Goal: Task Accomplishment & Management: Use online tool/utility

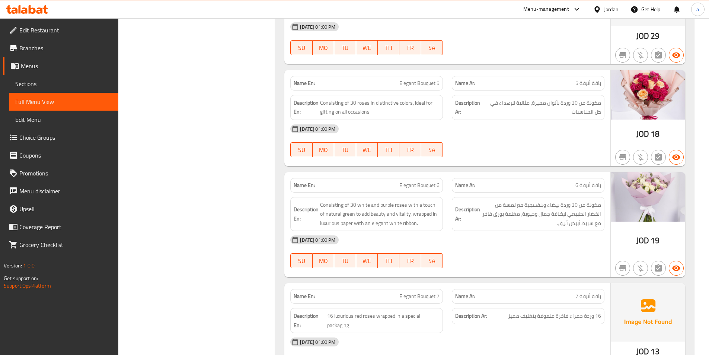
scroll to position [1013, 0]
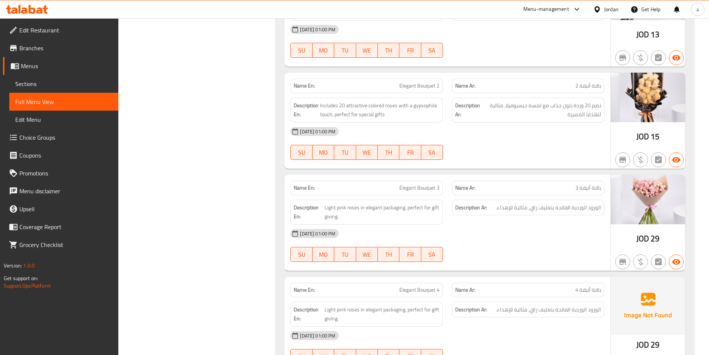
click at [50, 85] on span "Sections" at bounding box center [63, 83] width 97 height 9
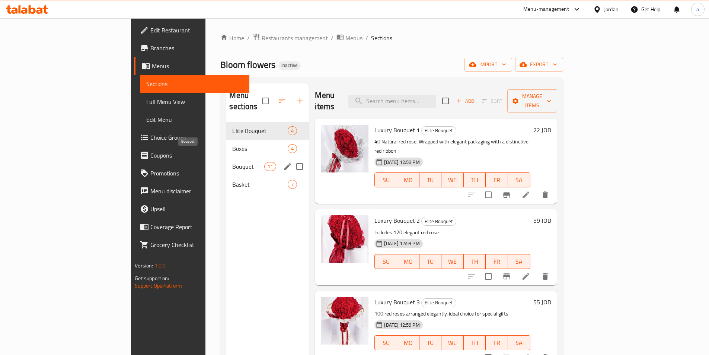
click at [232, 162] on span "Bouquet" at bounding box center [248, 166] width 32 height 9
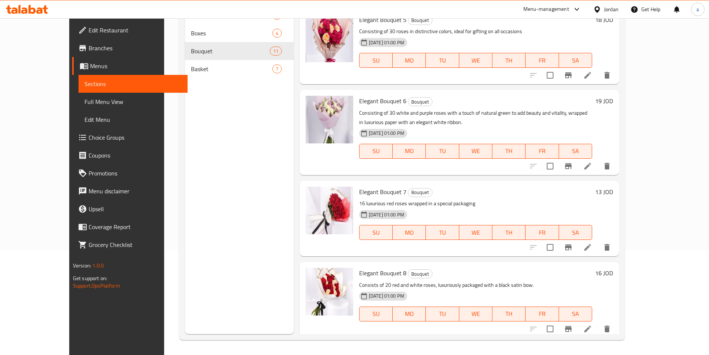
scroll to position [307, 0]
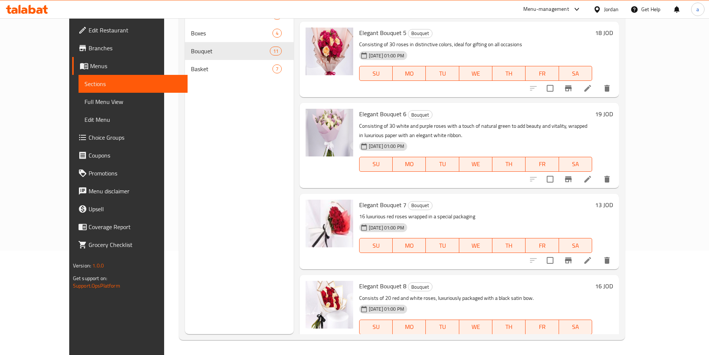
click at [191, 73] on span "Basket" at bounding box center [231, 68] width 81 height 9
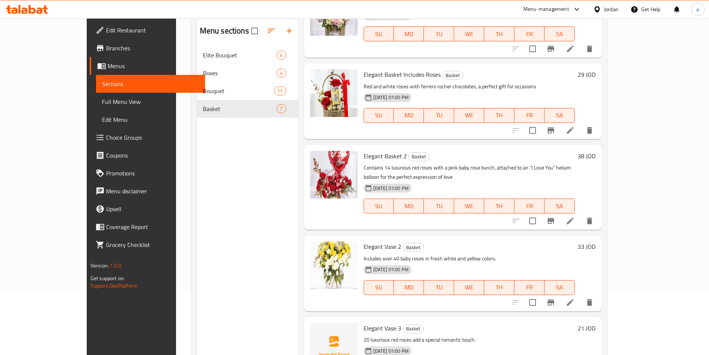
scroll to position [104, 0]
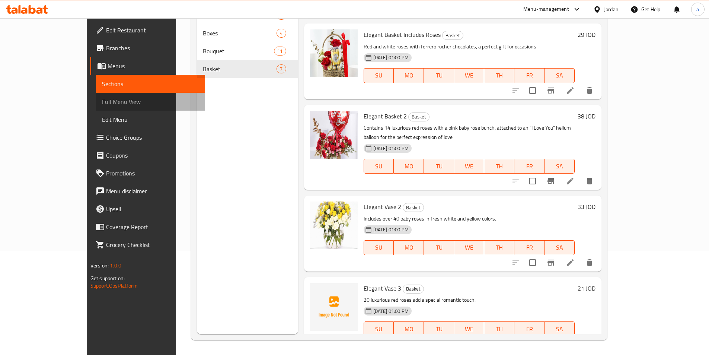
click at [102, 102] on span "Full Menu View" at bounding box center [150, 101] width 97 height 9
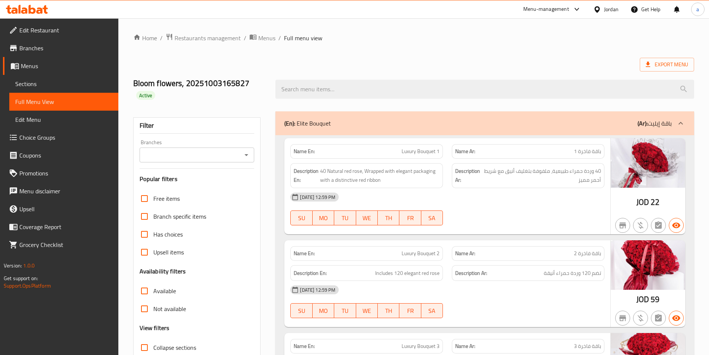
click at [335, 125] on div "(En): Elite Bouquet (Ar): باقة إيليت" at bounding box center [478, 123] width 388 height 9
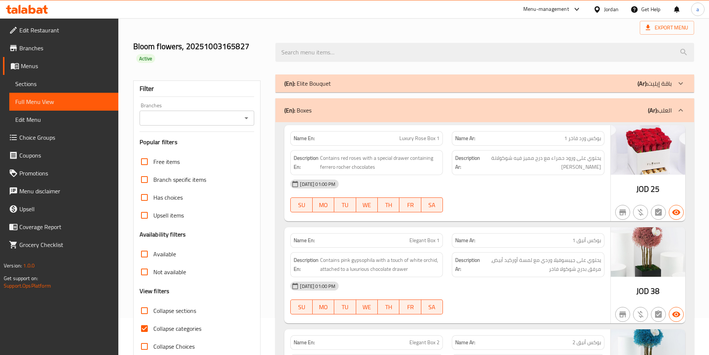
scroll to position [37, 0]
click at [591, 88] on div "(En): Elite Bouquet (Ar): باقة إيليت" at bounding box center [484, 83] width 419 height 18
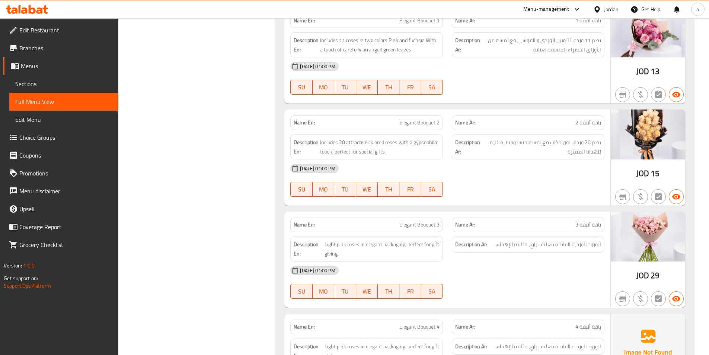
scroll to position [1132, 0]
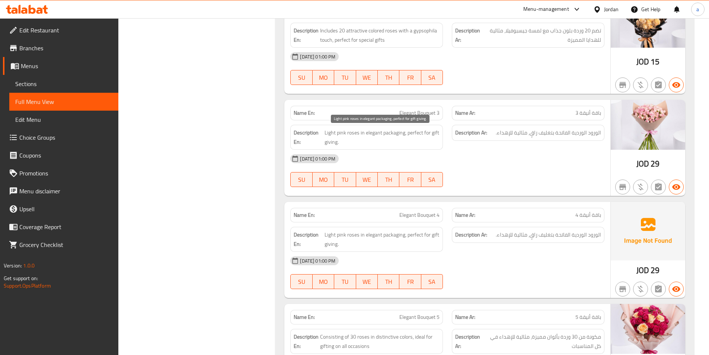
click at [365, 136] on span "Light pink roses in elegant packaging, perfect for gift giving." at bounding box center [382, 137] width 115 height 18
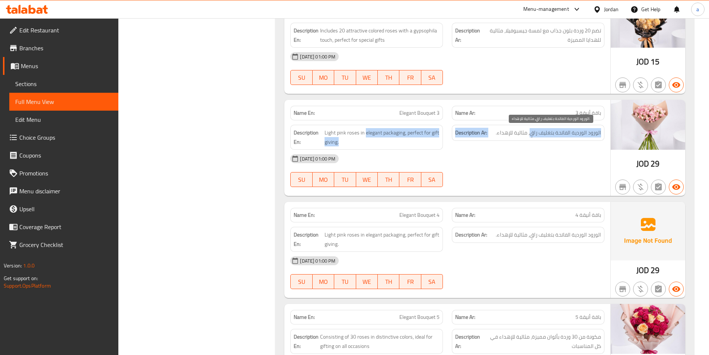
drag, startPoint x: 365, startPoint y: 136, endPoint x: 536, endPoint y: 132, distance: 170.9
click at [536, 132] on div "Description En: Light pink roses in elegant packaging, perfect for gift giving.…" at bounding box center [447, 137] width 323 height 34
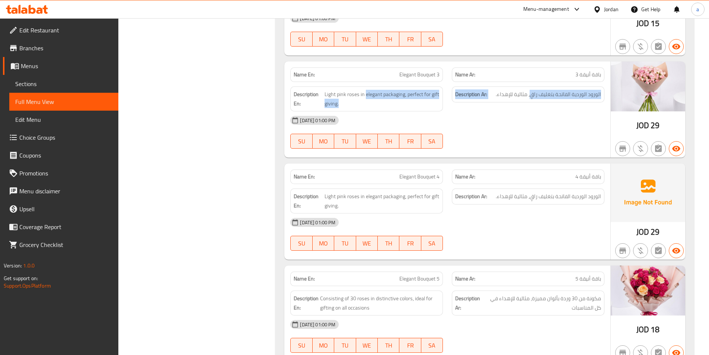
scroll to position [1207, 0]
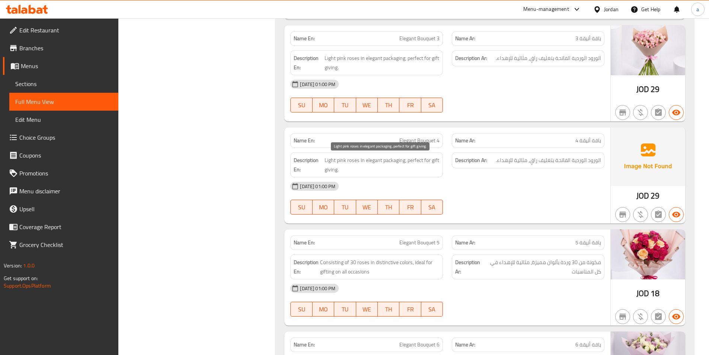
click at [419, 163] on span "Light pink roses in elegant packaging, perfect for gift giving." at bounding box center [382, 165] width 115 height 18
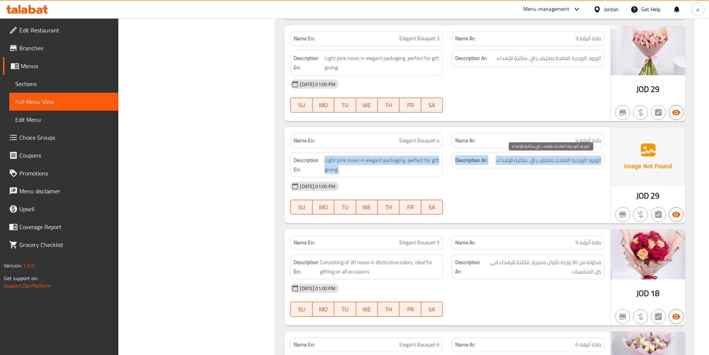
drag, startPoint x: 419, startPoint y: 163, endPoint x: 550, endPoint y: 157, distance: 131.2
click at [550, 157] on div "Description En: Light pink roses in elegant packaging, perfect for gift giving.…" at bounding box center [447, 165] width 323 height 34
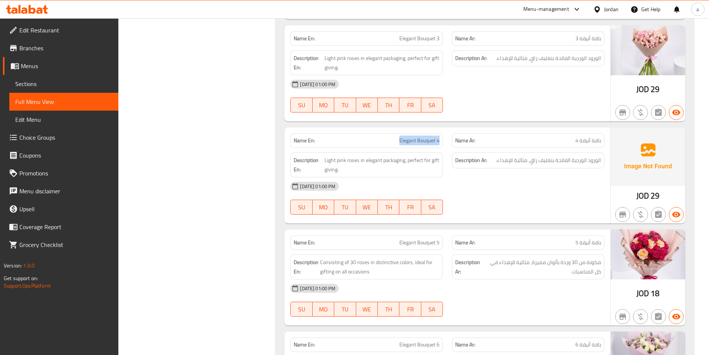
drag, startPoint x: 374, startPoint y: 143, endPoint x: 445, endPoint y: 143, distance: 71.1
click at [445, 143] on div "Name En: Elegant Bouquet 4" at bounding box center [367, 140] width 162 height 23
copy span "Elegant Bouquet 4"
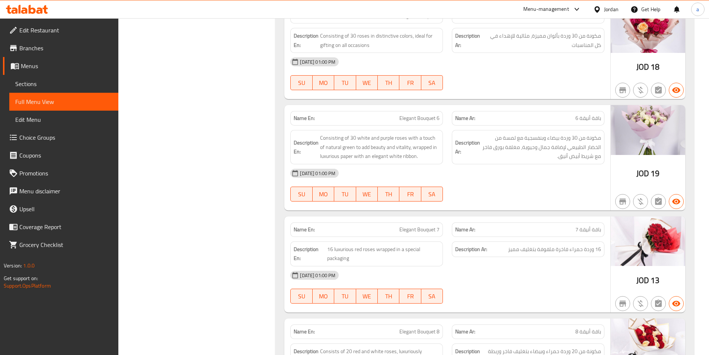
scroll to position [1393, 0]
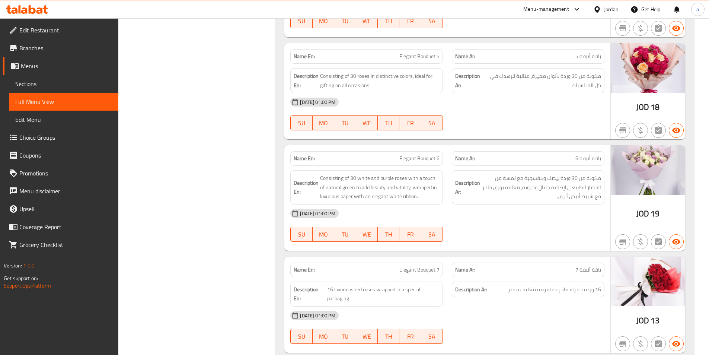
click at [538, 10] on div "Menu-management" at bounding box center [546, 9] width 46 height 9
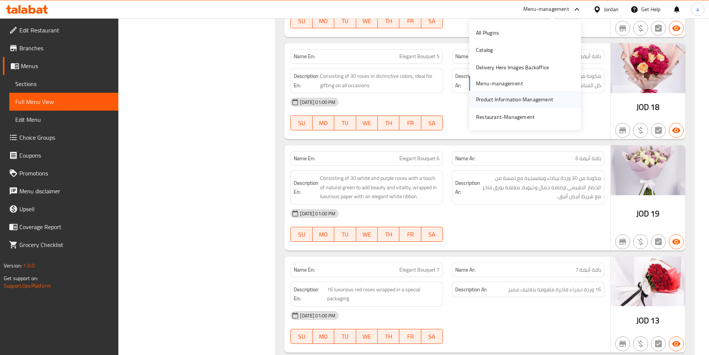
click at [520, 99] on div "Product Information Management" at bounding box center [514, 99] width 77 height 8
